Goal: Obtain resource: Download file/media

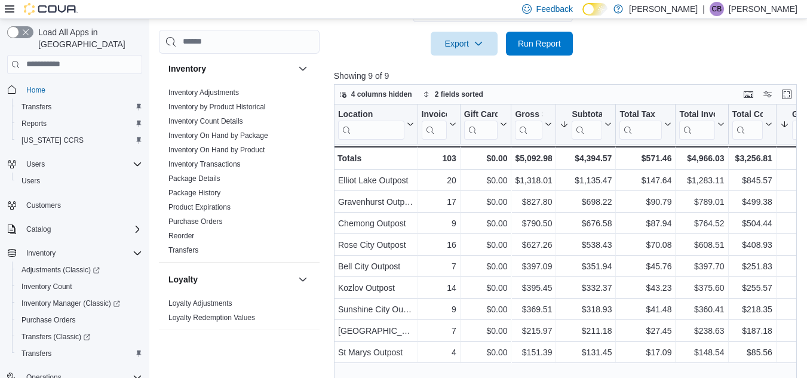
scroll to position [331, 0]
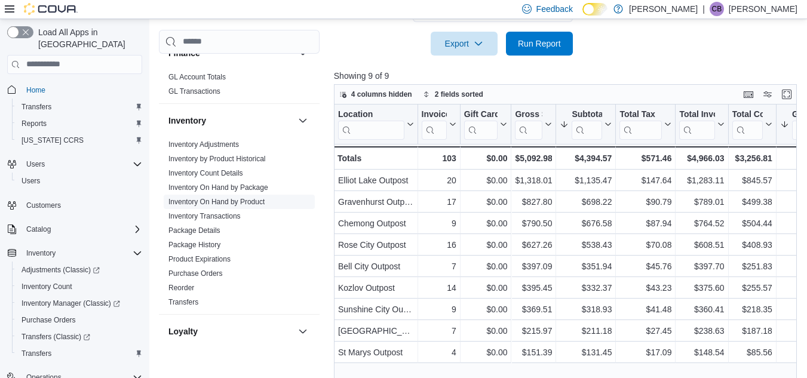
click at [215, 206] on span "Inventory On Hand by Product" at bounding box center [217, 202] width 96 height 10
click at [215, 204] on link "Inventory On Hand by Product" at bounding box center [217, 202] width 96 height 8
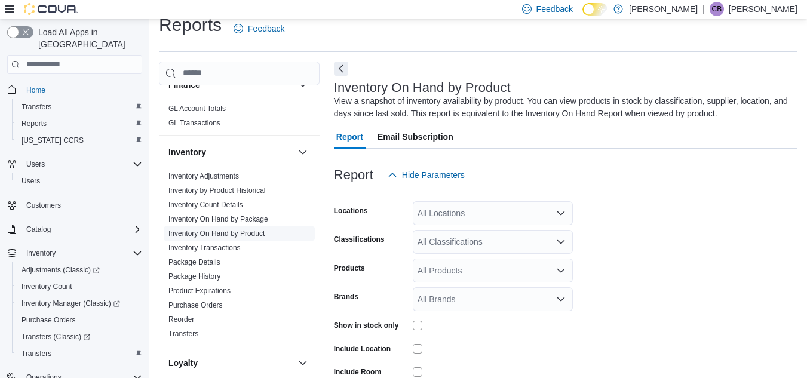
scroll to position [40, 0]
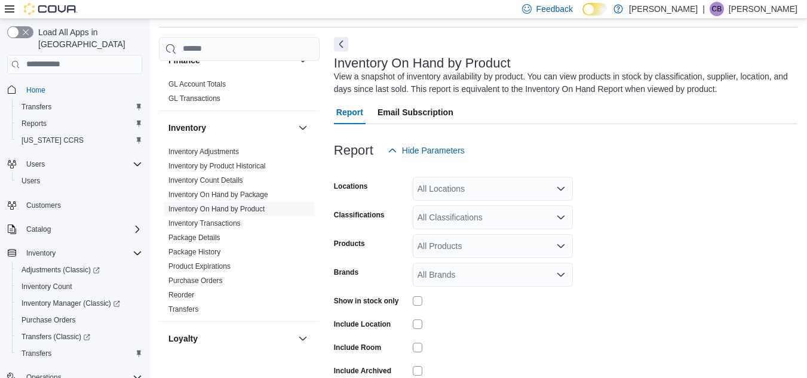
click at [470, 189] on div "All Locations" at bounding box center [493, 189] width 160 height 24
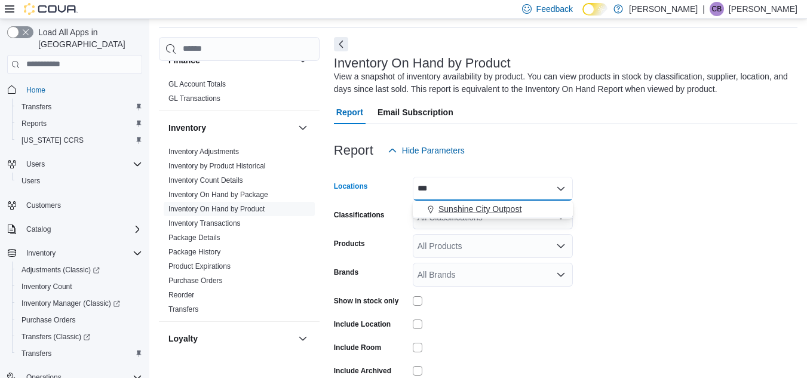
type input "***"
click at [467, 210] on span "Sunshine City Outpost" at bounding box center [480, 209] width 83 height 12
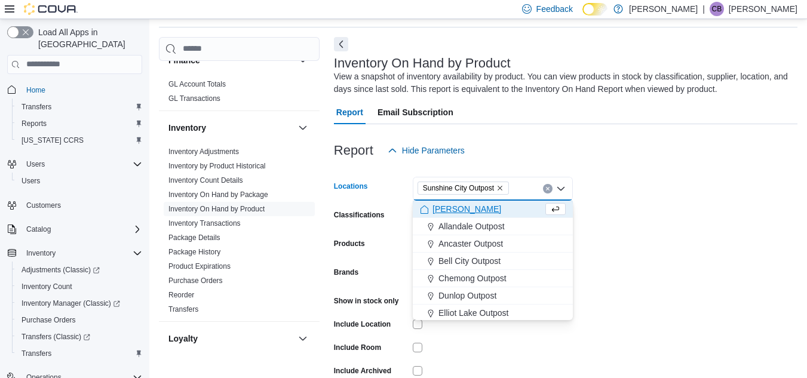
click at [678, 177] on form "Locations [GEOGRAPHIC_DATA] Outpost Combo box. Selected. [GEOGRAPHIC_DATA] Outp…" at bounding box center [566, 288] width 464 height 251
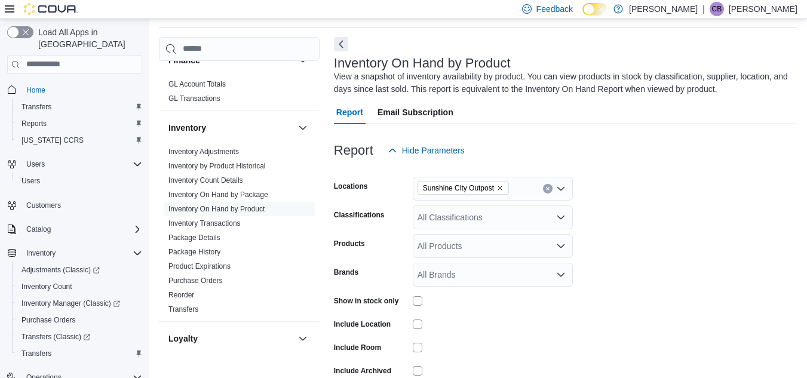
click at [560, 219] on icon "Open list of options" at bounding box center [561, 217] width 7 height 4
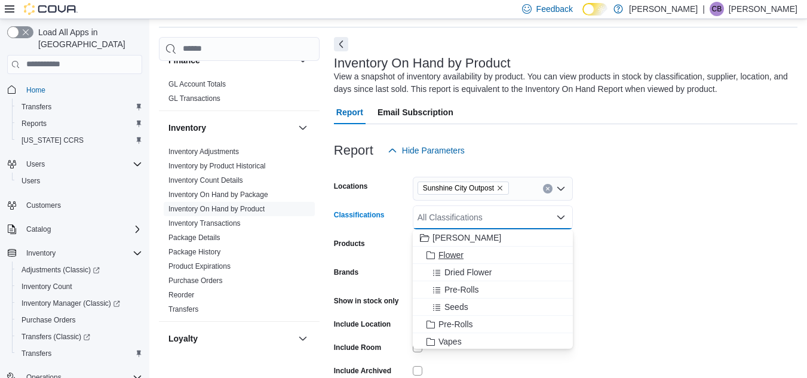
click at [445, 252] on span "Flower" at bounding box center [451, 255] width 25 height 12
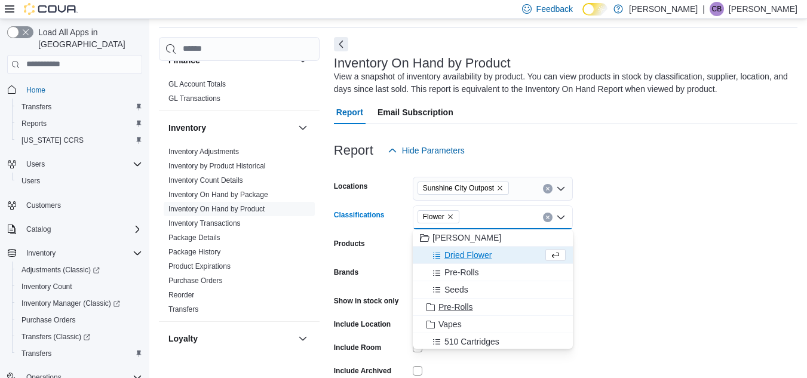
click at [463, 305] on span "Pre-Rolls" at bounding box center [456, 307] width 35 height 12
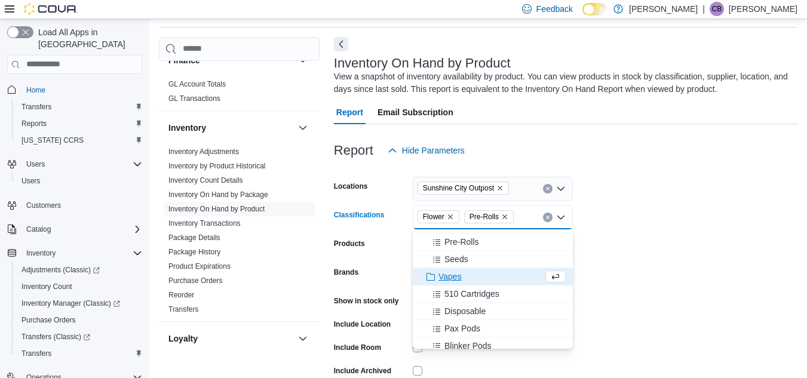
scroll to position [60, 0]
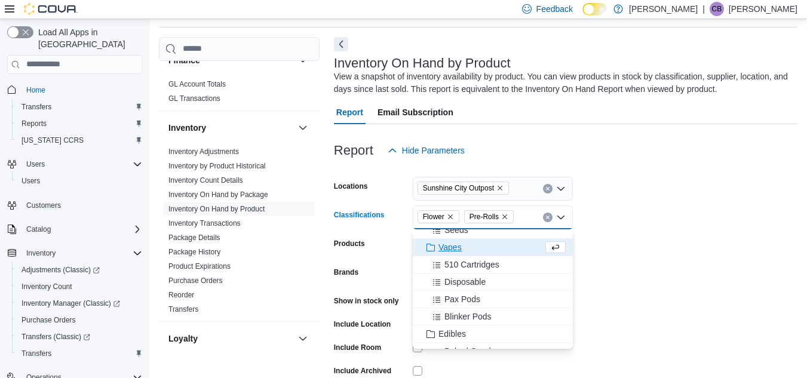
click at [444, 246] on span "Vapes" at bounding box center [450, 247] width 23 height 12
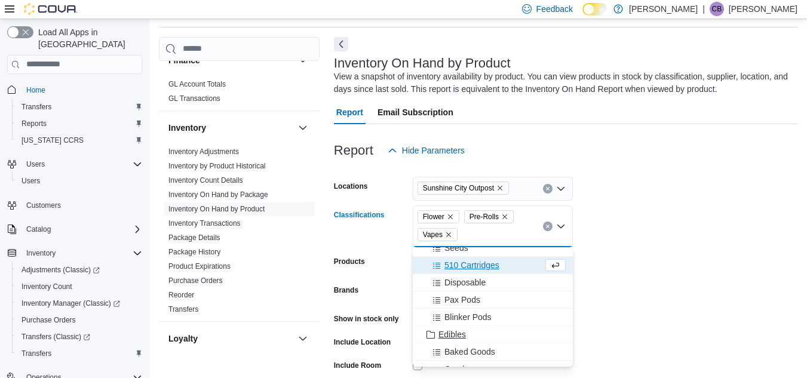
click at [444, 331] on span "Edibles" at bounding box center [452, 335] width 27 height 12
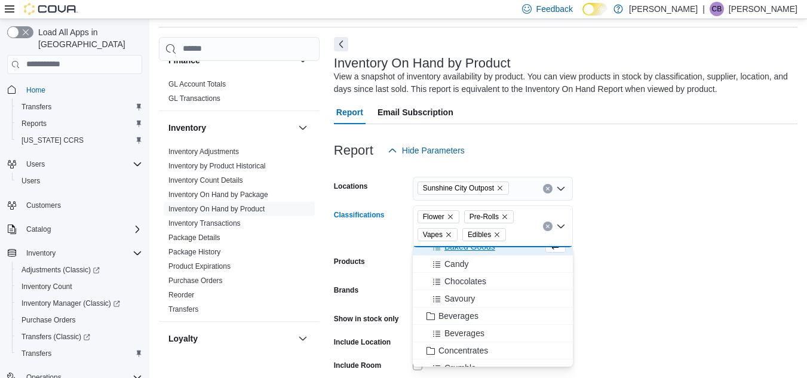
scroll to position [179, 0]
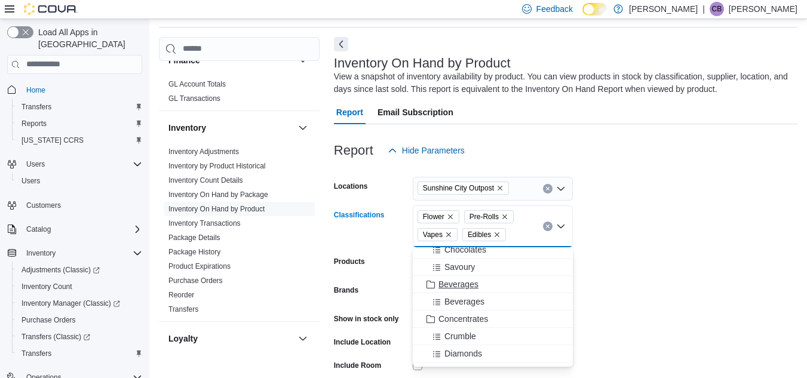
click at [446, 283] on span "Beverages" at bounding box center [459, 285] width 40 height 12
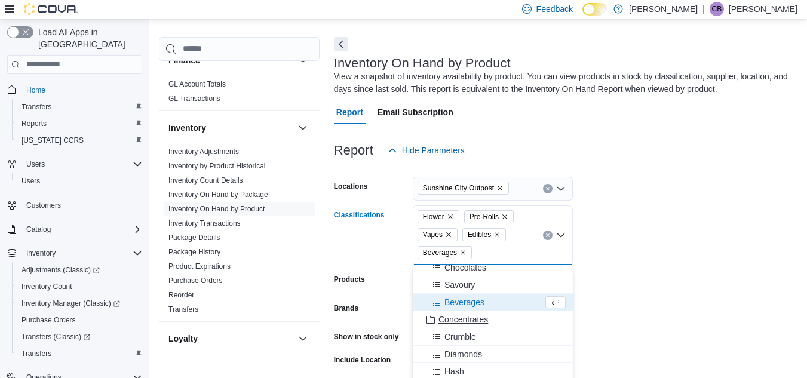
click at [463, 317] on span "Concentrates" at bounding box center [464, 320] width 50 height 12
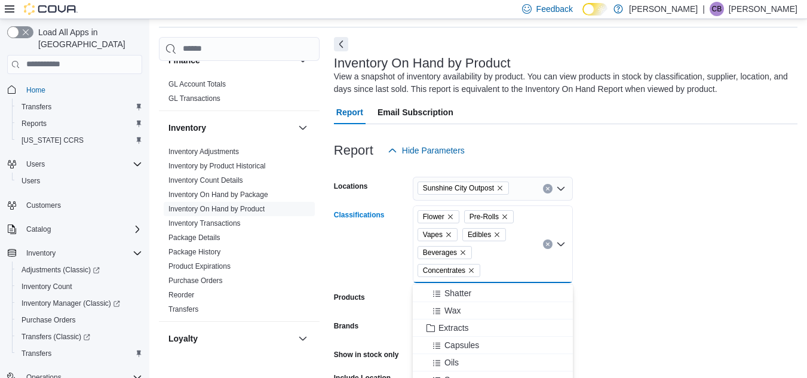
scroll to position [359, 0]
click at [444, 293] on span "Extracts" at bounding box center [454, 297] width 30 height 12
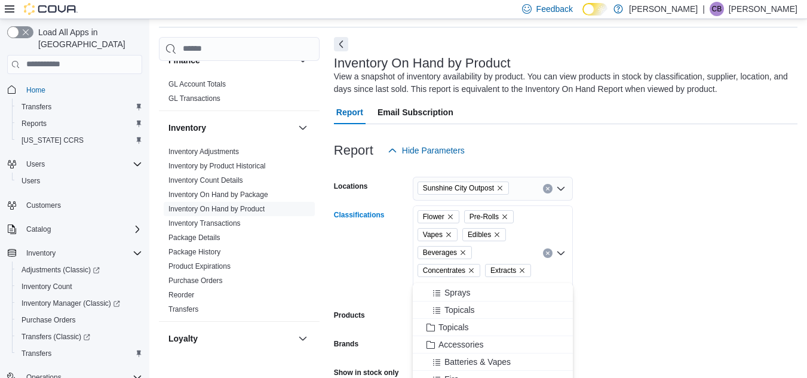
scroll to position [418, 0]
click at [449, 303] on span "Topicals" at bounding box center [454, 307] width 30 height 12
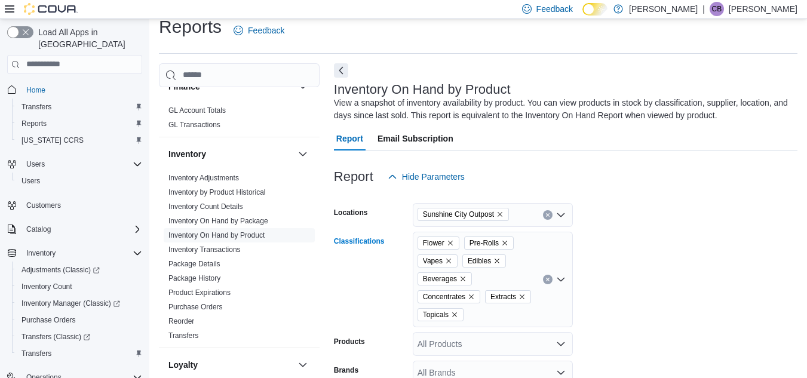
scroll to position [0, 0]
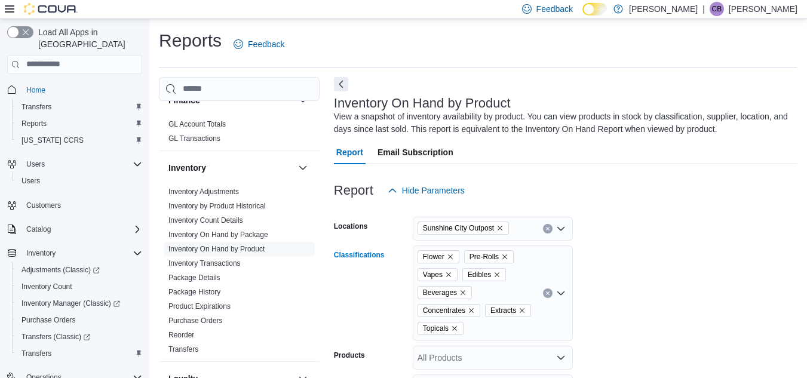
click at [464, 288] on span "Beverages" at bounding box center [445, 293] width 44 height 12
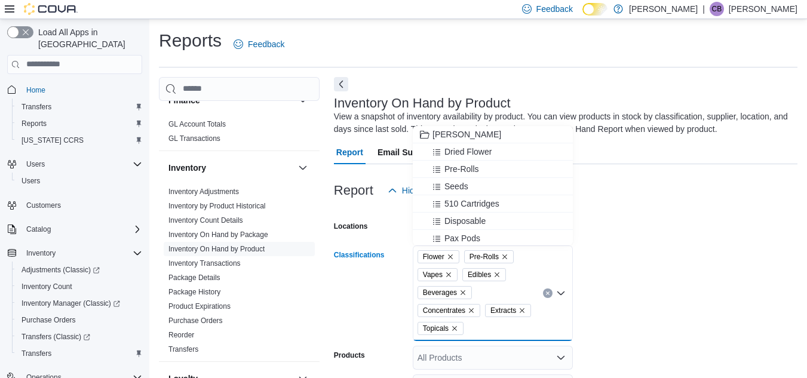
click at [461, 291] on icon "Remove Beverages from selection in this group" at bounding box center [463, 292] width 5 height 5
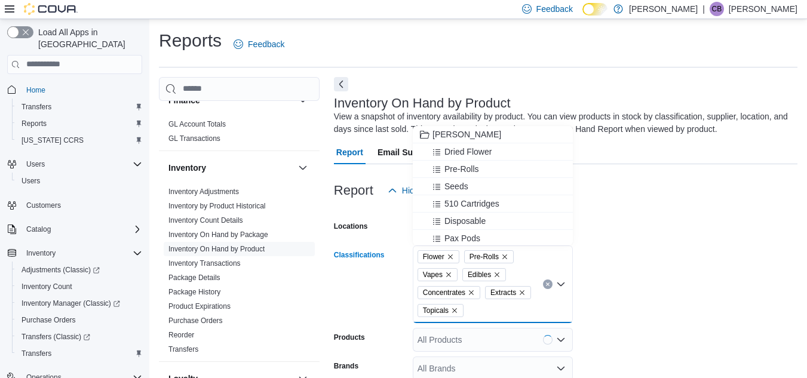
click at [644, 262] on form "Locations [GEOGRAPHIC_DATA] Outpost Classifications Flower Pre-Rolls Vapes Edib…" at bounding box center [566, 355] width 464 height 305
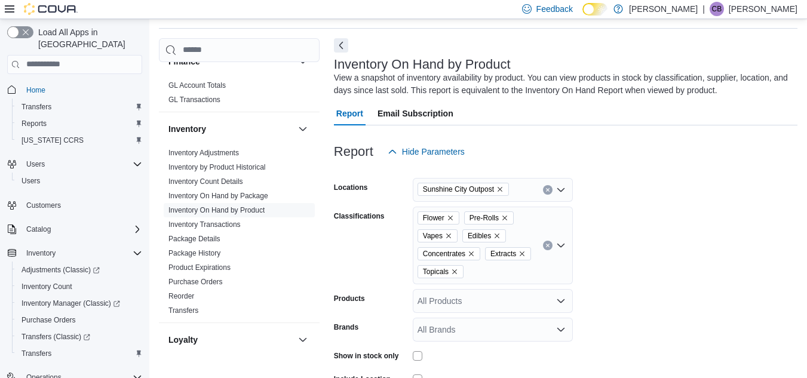
scroll to position [60, 0]
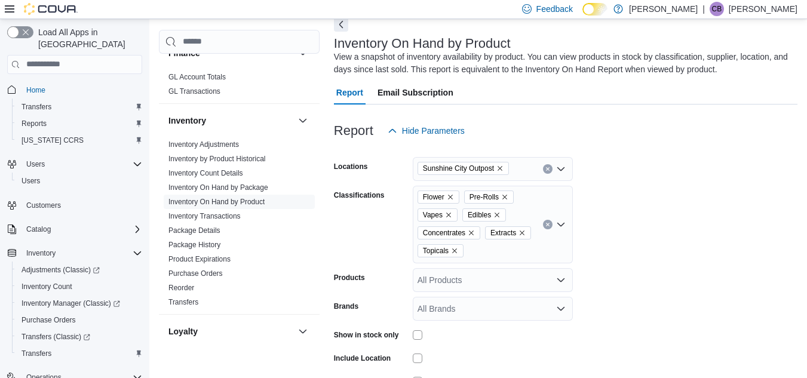
click at [494, 290] on div "All Products" at bounding box center [493, 280] width 160 height 24
click at [662, 263] on form "Locations [GEOGRAPHIC_DATA] Outpost Classifications Flower Pre-Rolls Vapes Edib…" at bounding box center [566, 295] width 464 height 305
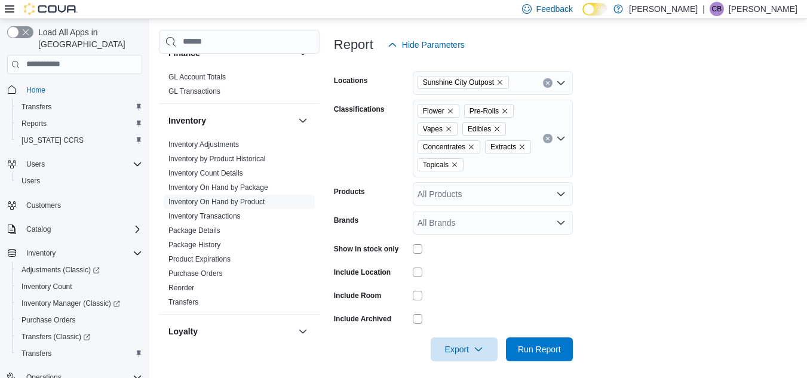
scroll to position [153, 0]
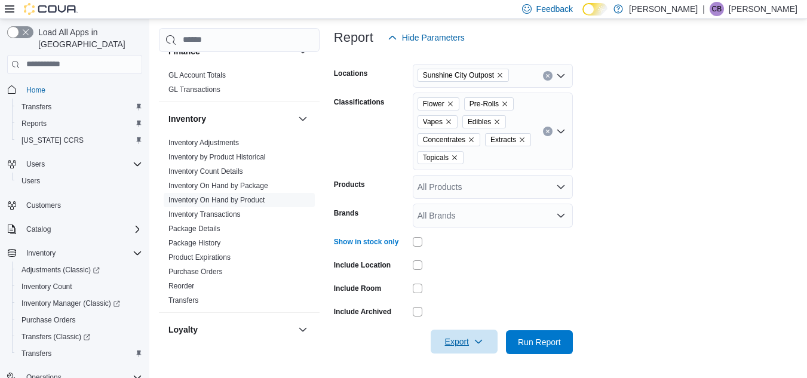
click at [457, 341] on span "Export" at bounding box center [464, 342] width 53 height 24
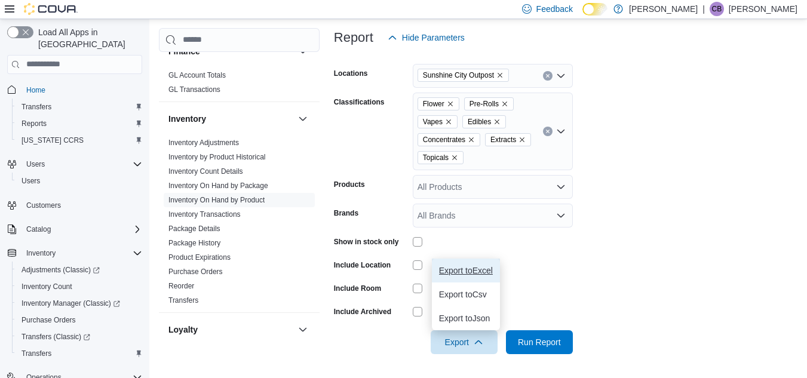
click at [475, 265] on button "Export to Excel" at bounding box center [466, 271] width 68 height 24
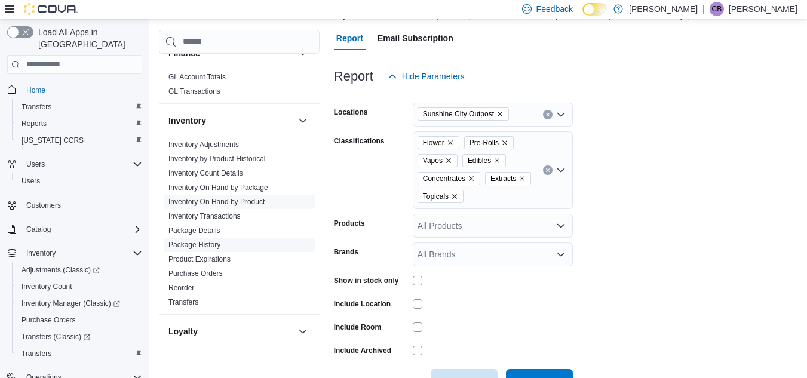
scroll to position [93, 0]
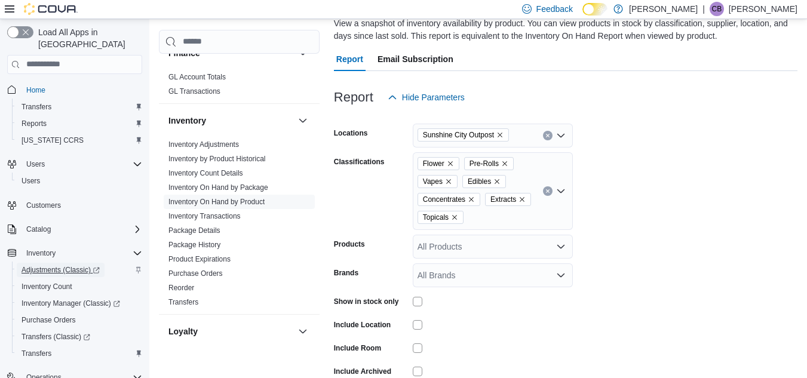
click at [51, 265] on span "Adjustments (Classic)" at bounding box center [61, 270] width 78 height 10
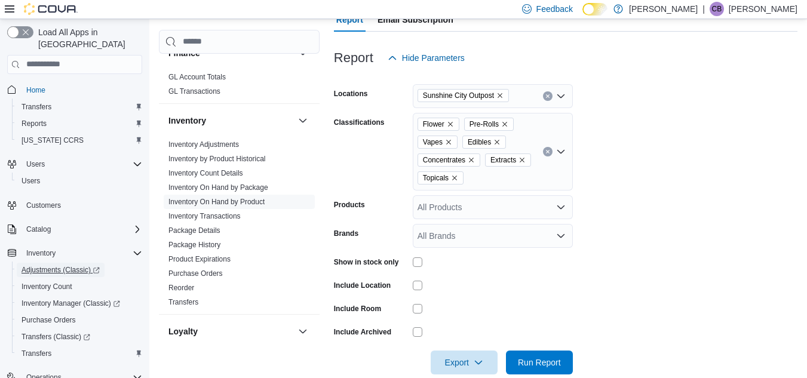
scroll to position [153, 0]
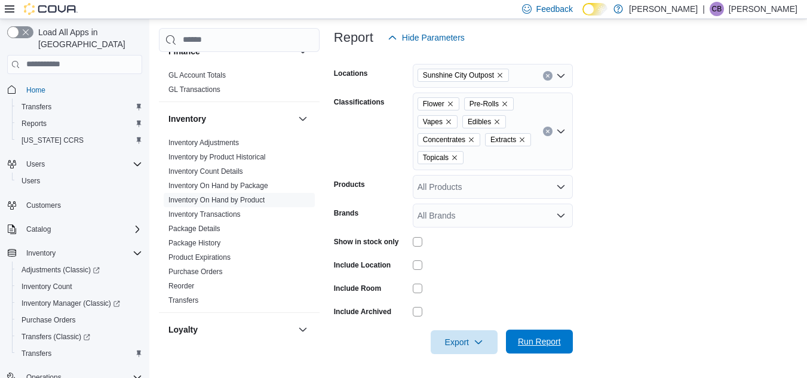
click at [546, 339] on span "Run Report" at bounding box center [539, 342] width 43 height 12
click at [461, 342] on span "Export" at bounding box center [464, 342] width 53 height 24
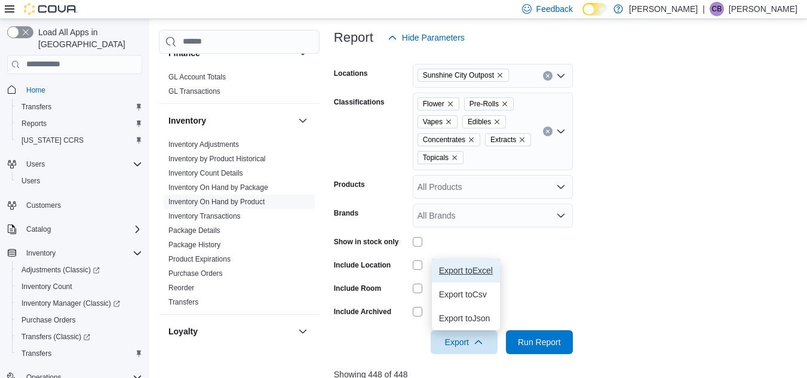
click at [473, 271] on span "Export to Excel" at bounding box center [466, 271] width 54 height 10
